Goal: Information Seeking & Learning: Learn about a topic

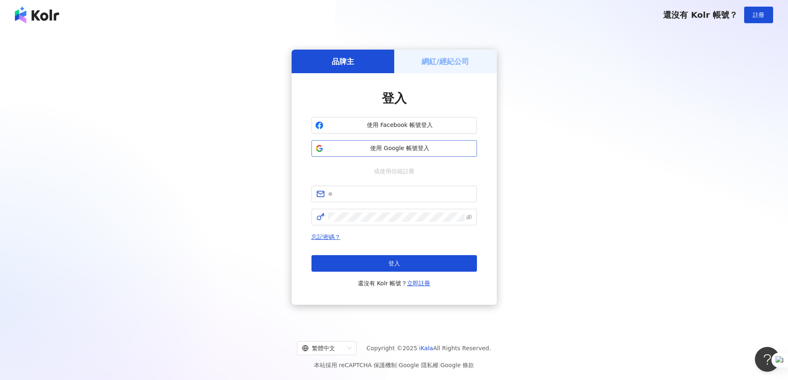
click at [416, 147] on span "使用 Google 帳號登入" at bounding box center [400, 148] width 146 height 8
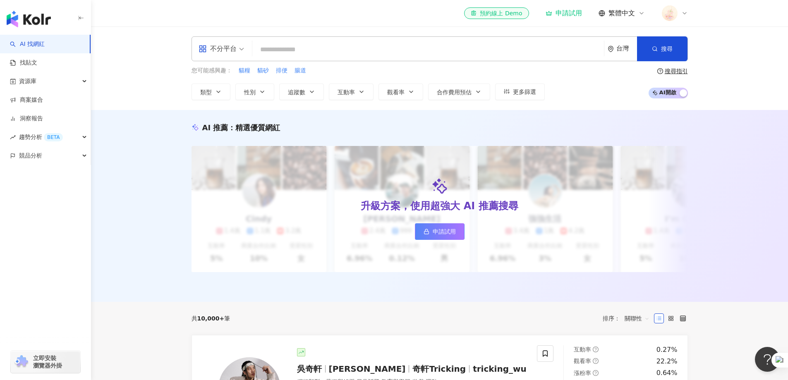
click at [45, 46] on link "AI 找網紅" at bounding box center [27, 44] width 35 height 8
click at [283, 51] on input "search" at bounding box center [428, 50] width 345 height 16
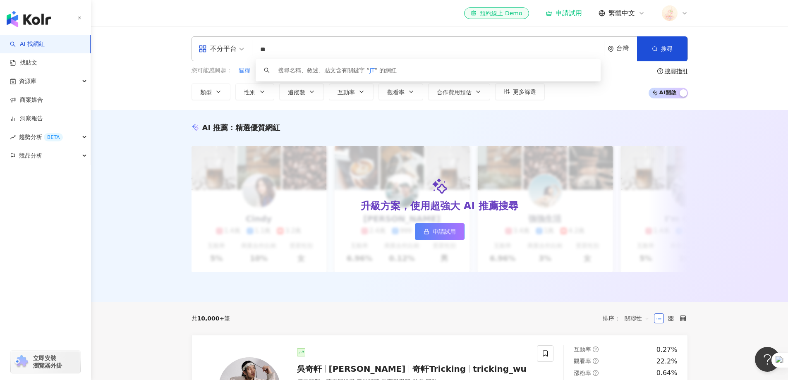
type input "*"
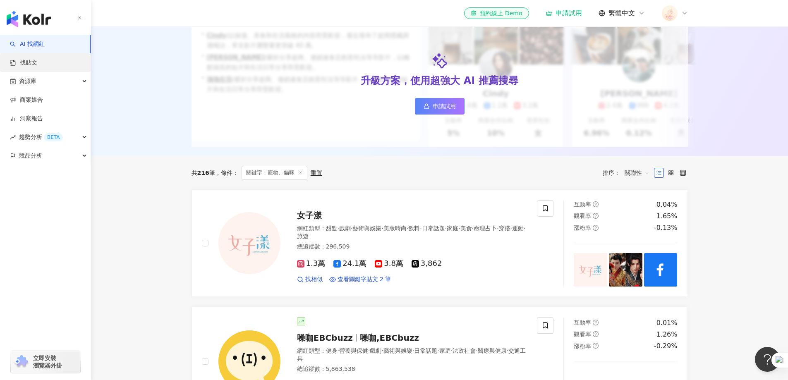
scroll to position [124, 0]
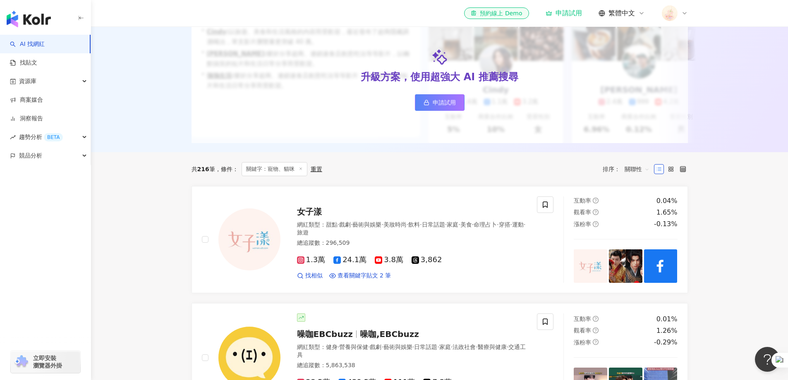
click at [627, 175] on span "關聯性" at bounding box center [637, 169] width 25 height 13
type input "*****"
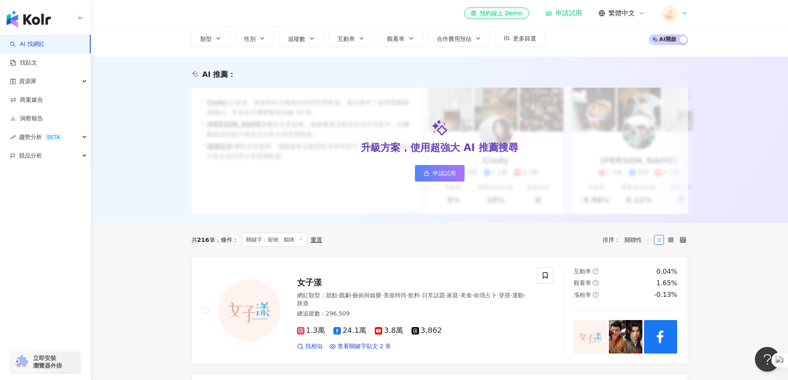
scroll to position [41, 0]
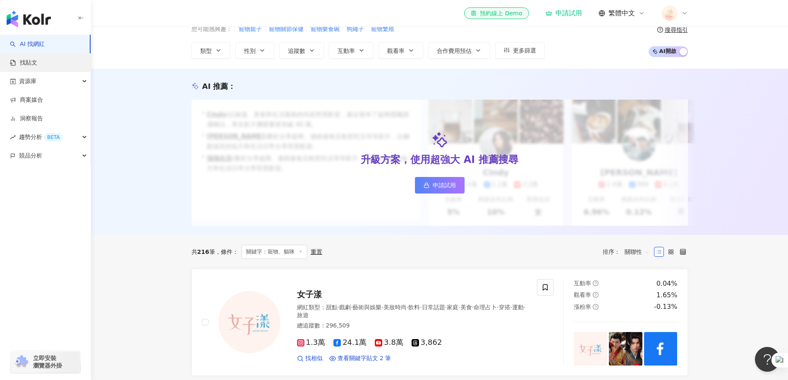
click at [34, 67] on link "找貼文" at bounding box center [23, 63] width 27 height 8
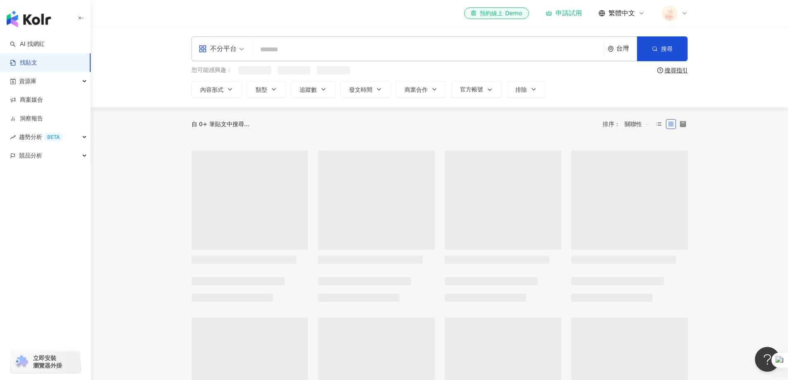
click at [358, 54] on input "search" at bounding box center [428, 50] width 345 height 18
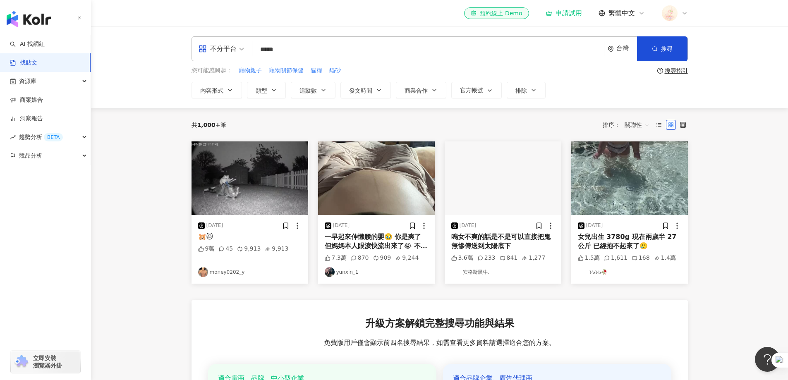
type input "*****"
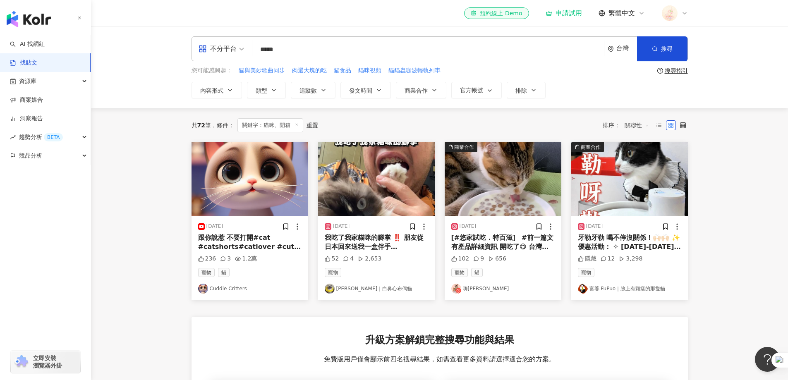
drag, startPoint x: 752, startPoint y: 223, endPoint x: 695, endPoint y: 217, distance: 57.8
click at [752, 223] on main "不分平台 ***** 台灣 搜尋 searchOperator 插入語法 完全符合 "" 聯集 OR 交集 AND 排除 - 群組 {} 您可能感興趣： 貓與…" at bounding box center [439, 284] width 697 height 517
click at [652, 203] on img at bounding box center [629, 179] width 117 height 74
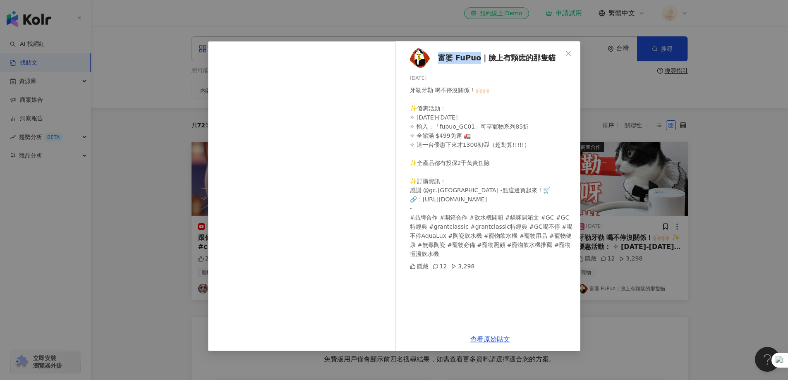
drag, startPoint x: 435, startPoint y: 58, endPoint x: 481, endPoint y: 58, distance: 45.5
click at [481, 58] on div "富婆 FuPuo｜臉上有顆痣的那隻貓 2024/6/10 牙勒牙勒 喝不停沒關係！🙌🏻🙌🏻 ✨優惠活動： ✧ 2024/06/30-2024/07/09 ✧ …" at bounding box center [490, 184] width 180 height 286
copy span "富婆 FuPuo"
click at [569, 57] on button "Close" at bounding box center [568, 53] width 17 height 17
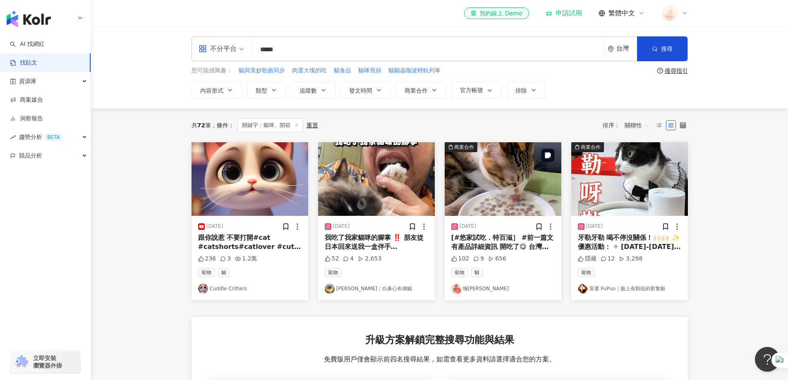
click at [498, 165] on img at bounding box center [503, 179] width 117 height 74
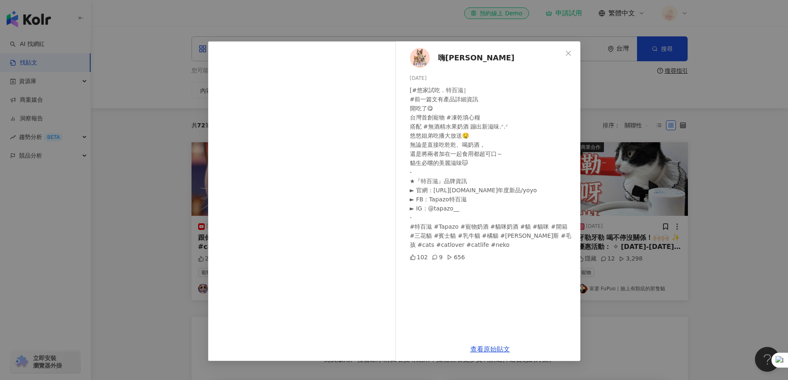
click at [471, 62] on span "嗨悠悠 hiyoyo" at bounding box center [476, 58] width 77 height 12
click at [566, 55] on icon "close" at bounding box center [568, 52] width 5 height 5
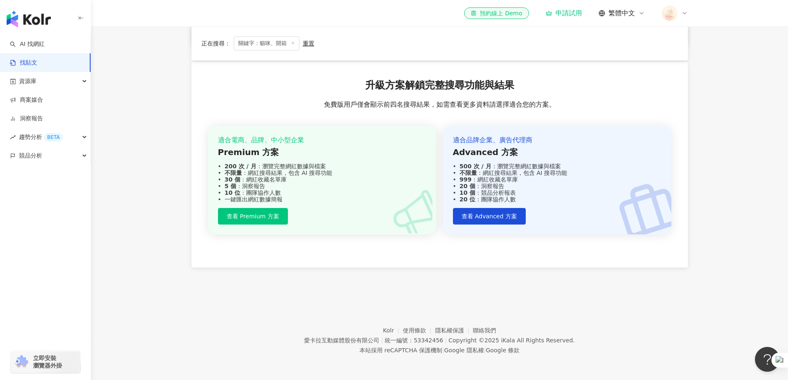
scroll to position [7, 0]
